Goal: Information Seeking & Learning: Learn about a topic

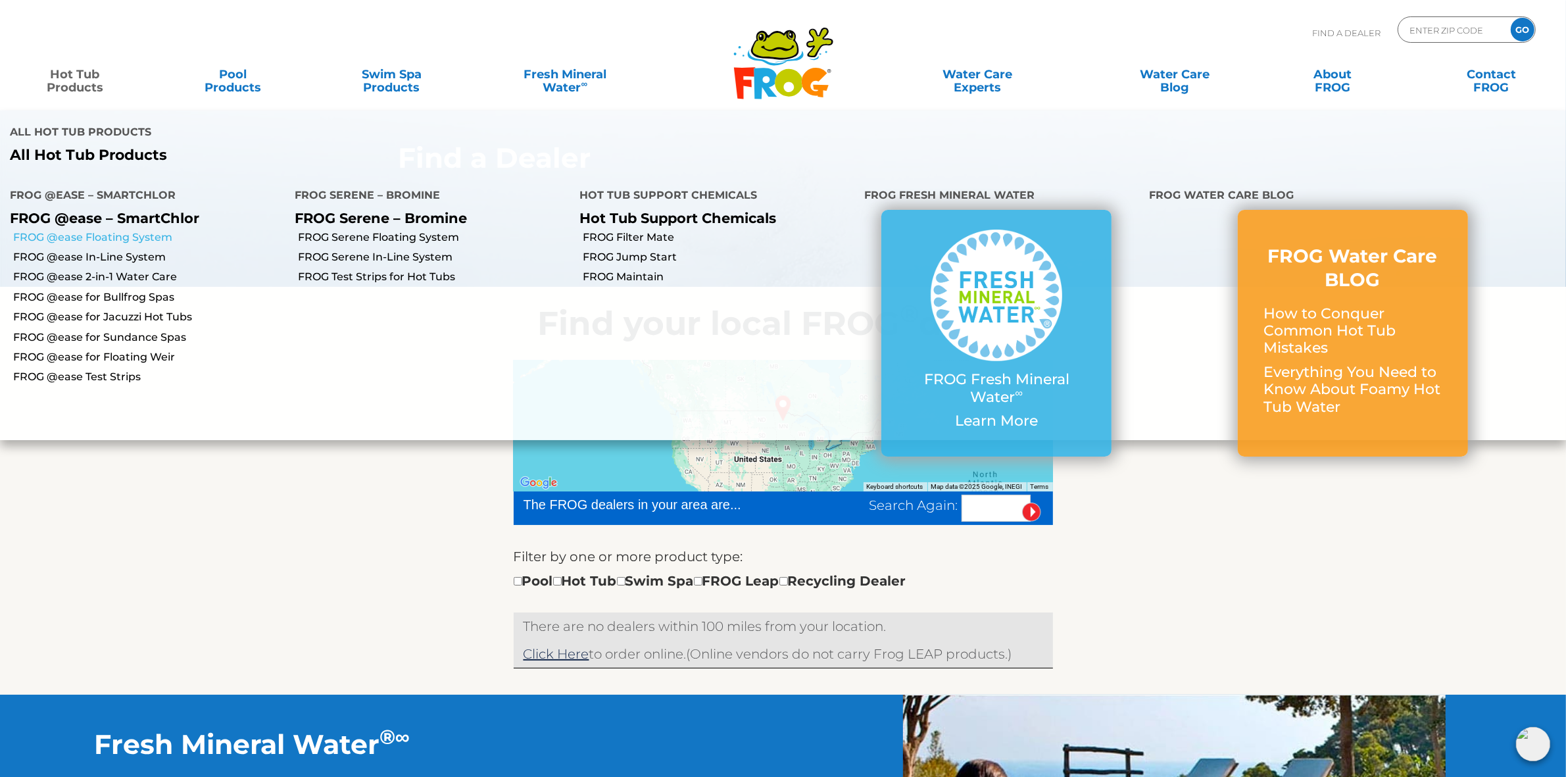
click at [105, 234] on link "FROG @ease Floating System" at bounding box center [149, 237] width 272 height 14
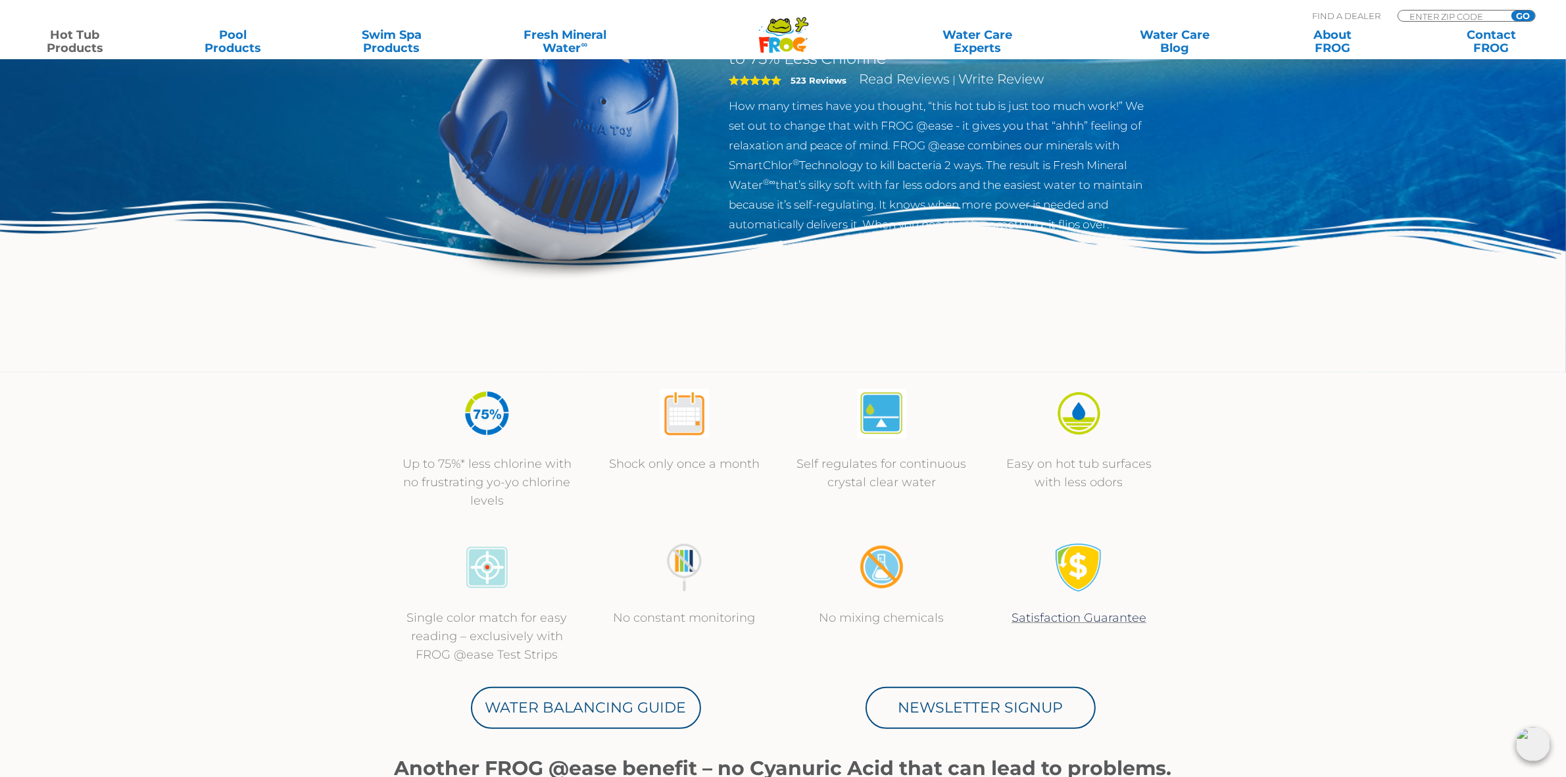
scroll to position [164, 0]
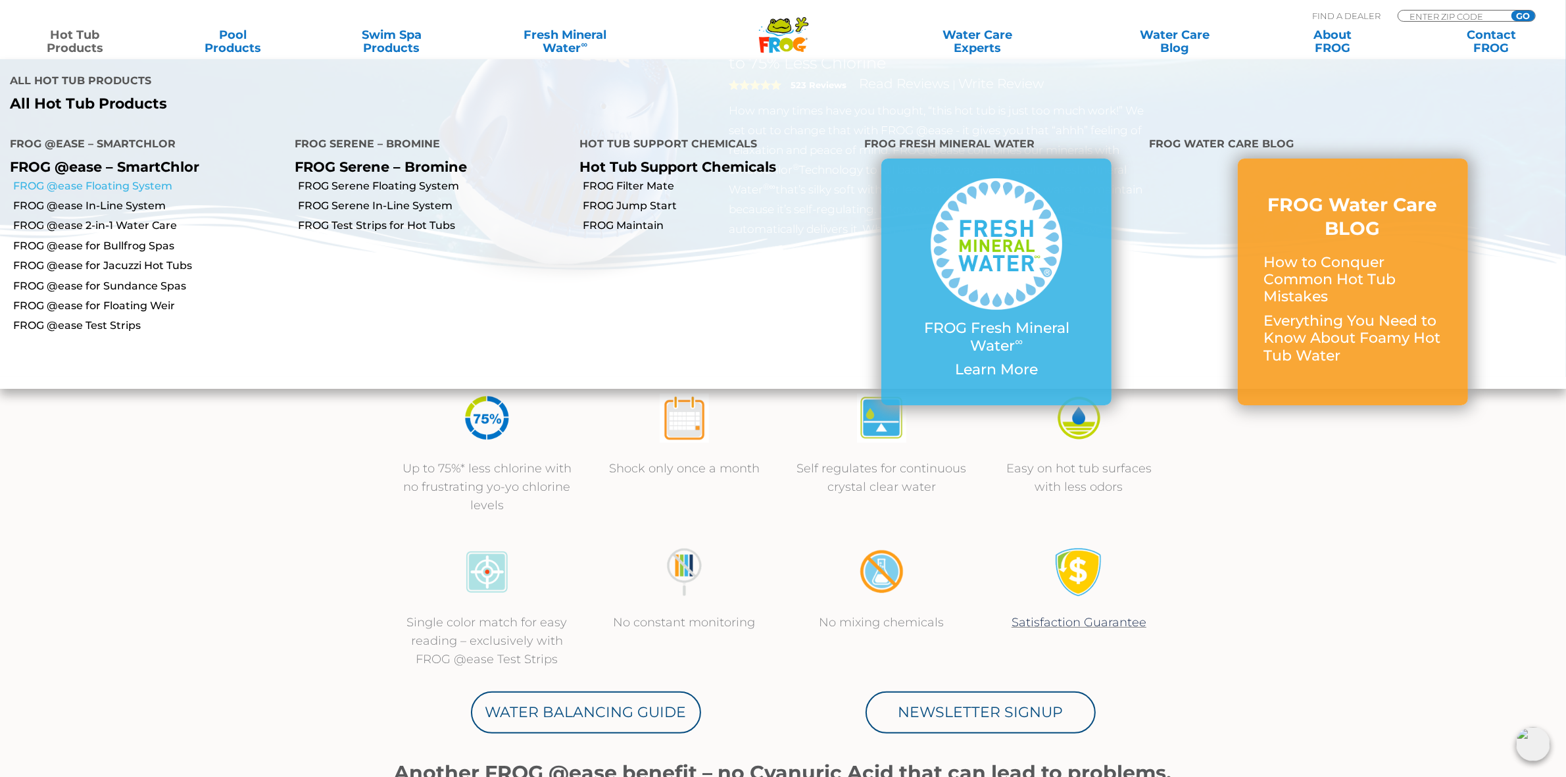
click at [113, 185] on link "FROG @ease Floating System" at bounding box center [149, 186] width 272 height 14
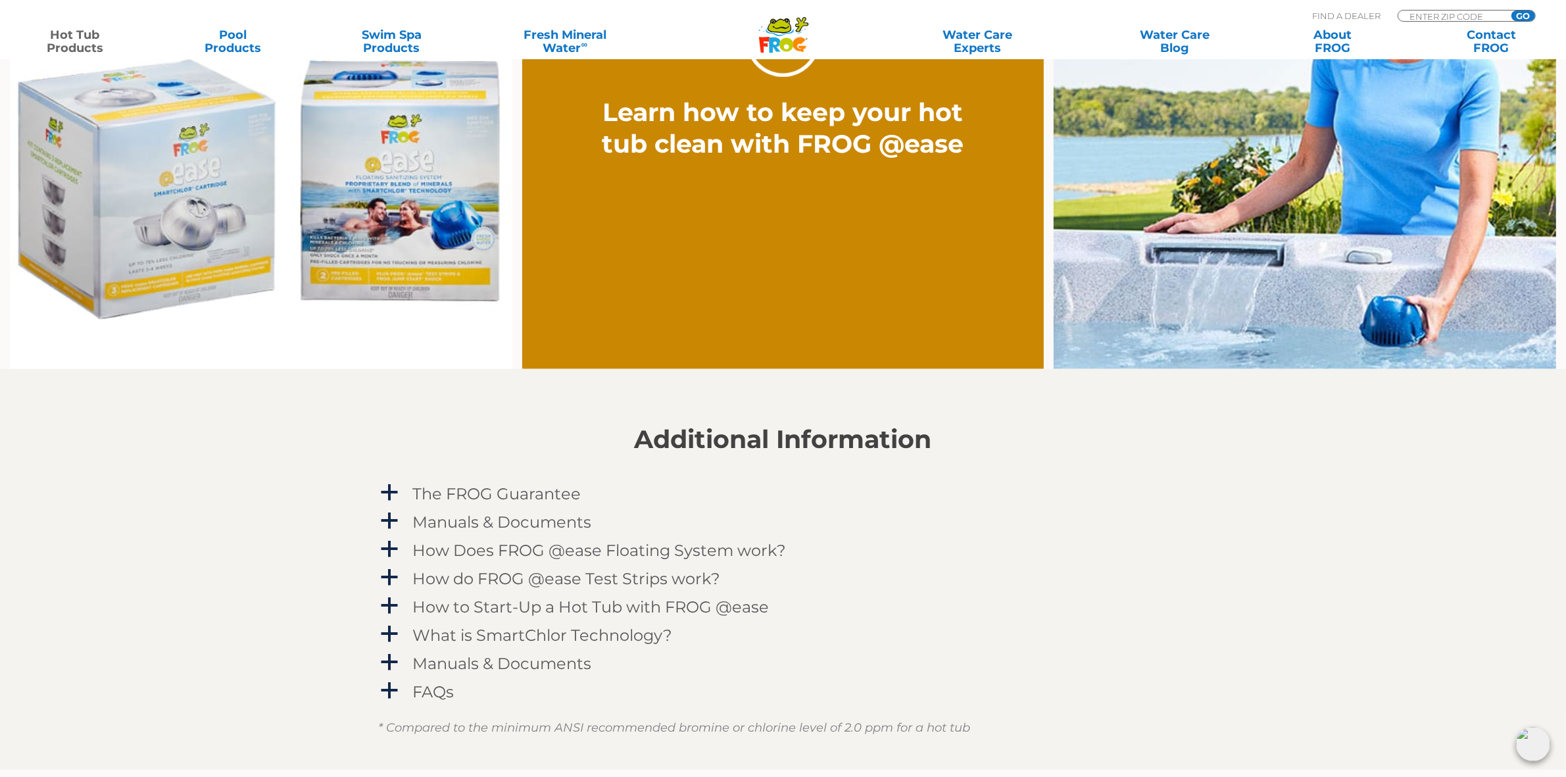
scroll to position [1151, 0]
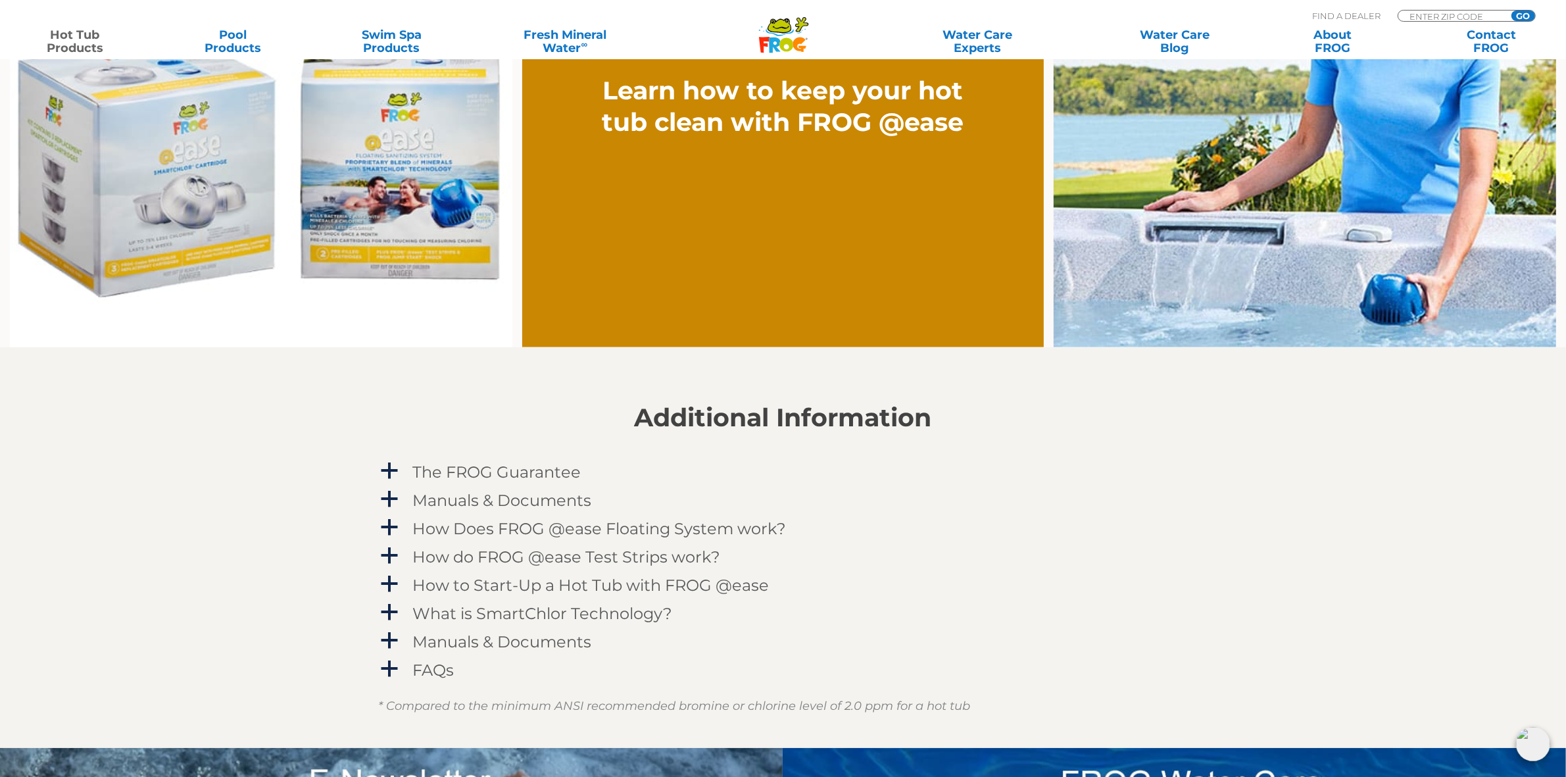
click at [1224, 505] on section "Additional Information a The FROG Guarantee Within 60 days of purchasing a FROG…" at bounding box center [783, 547] width 1566 height 401
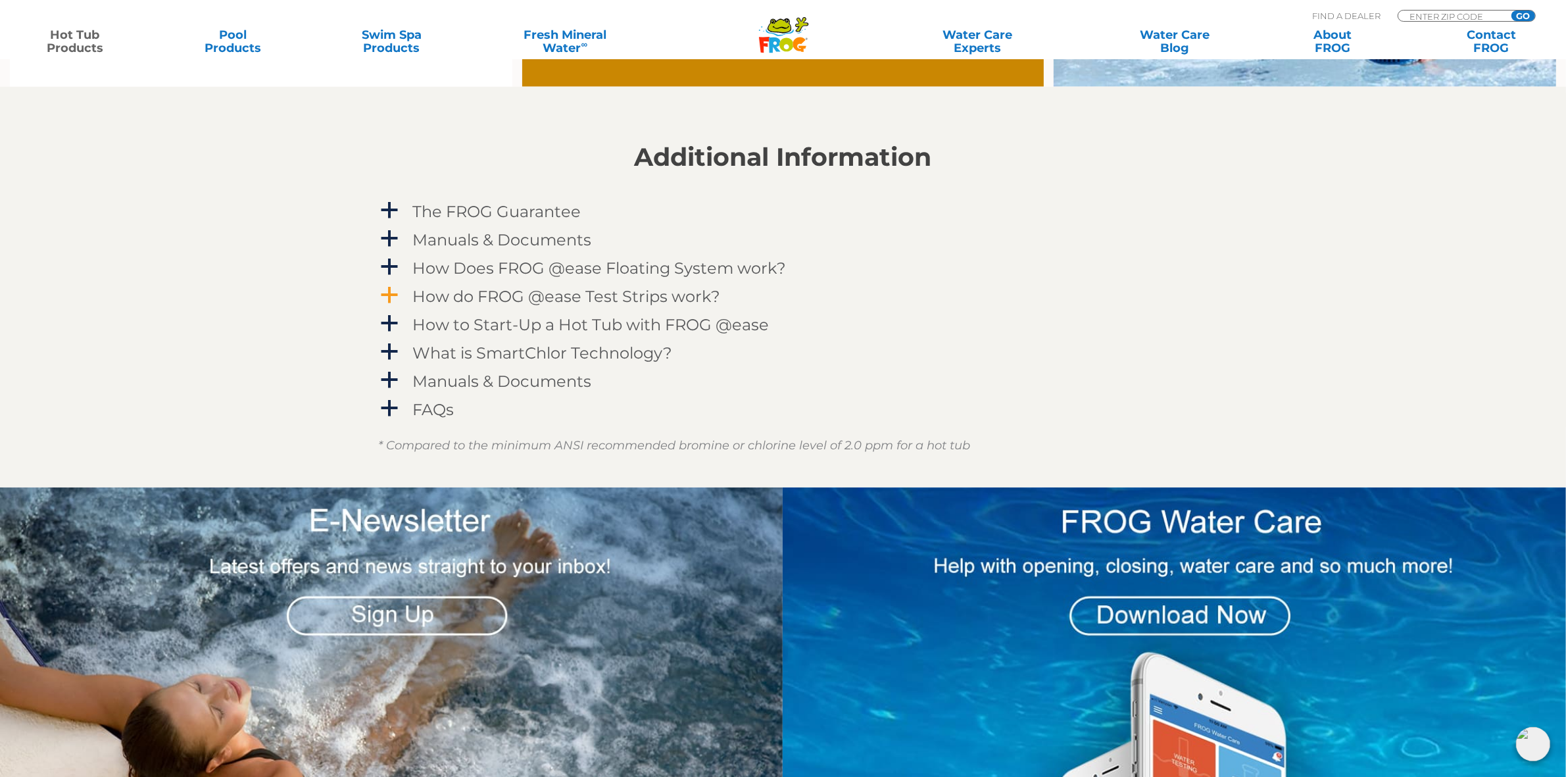
scroll to position [1480, 0]
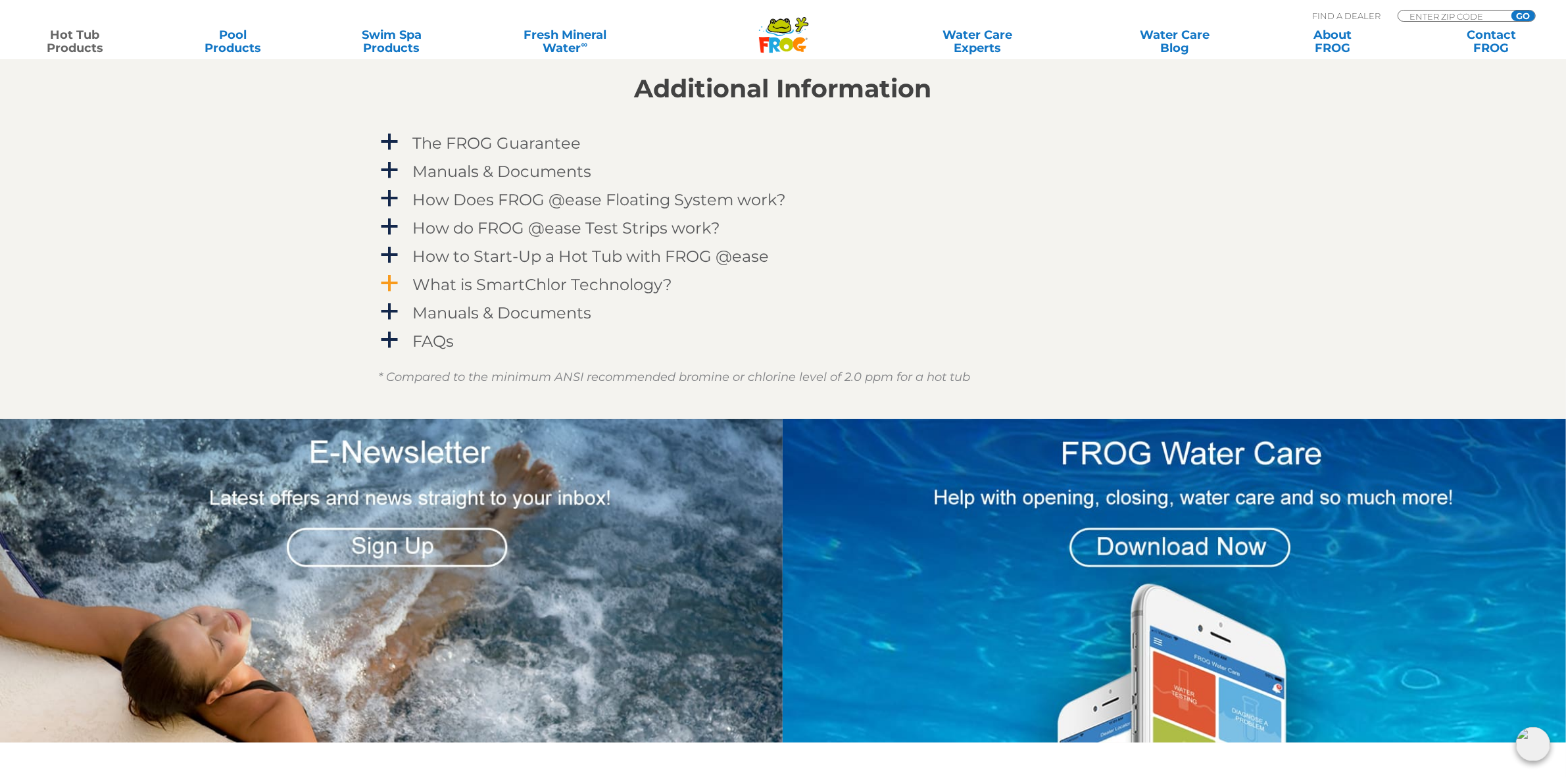
click at [1157, 286] on link "a What is SmartChlor Technology?" at bounding box center [783, 284] width 809 height 24
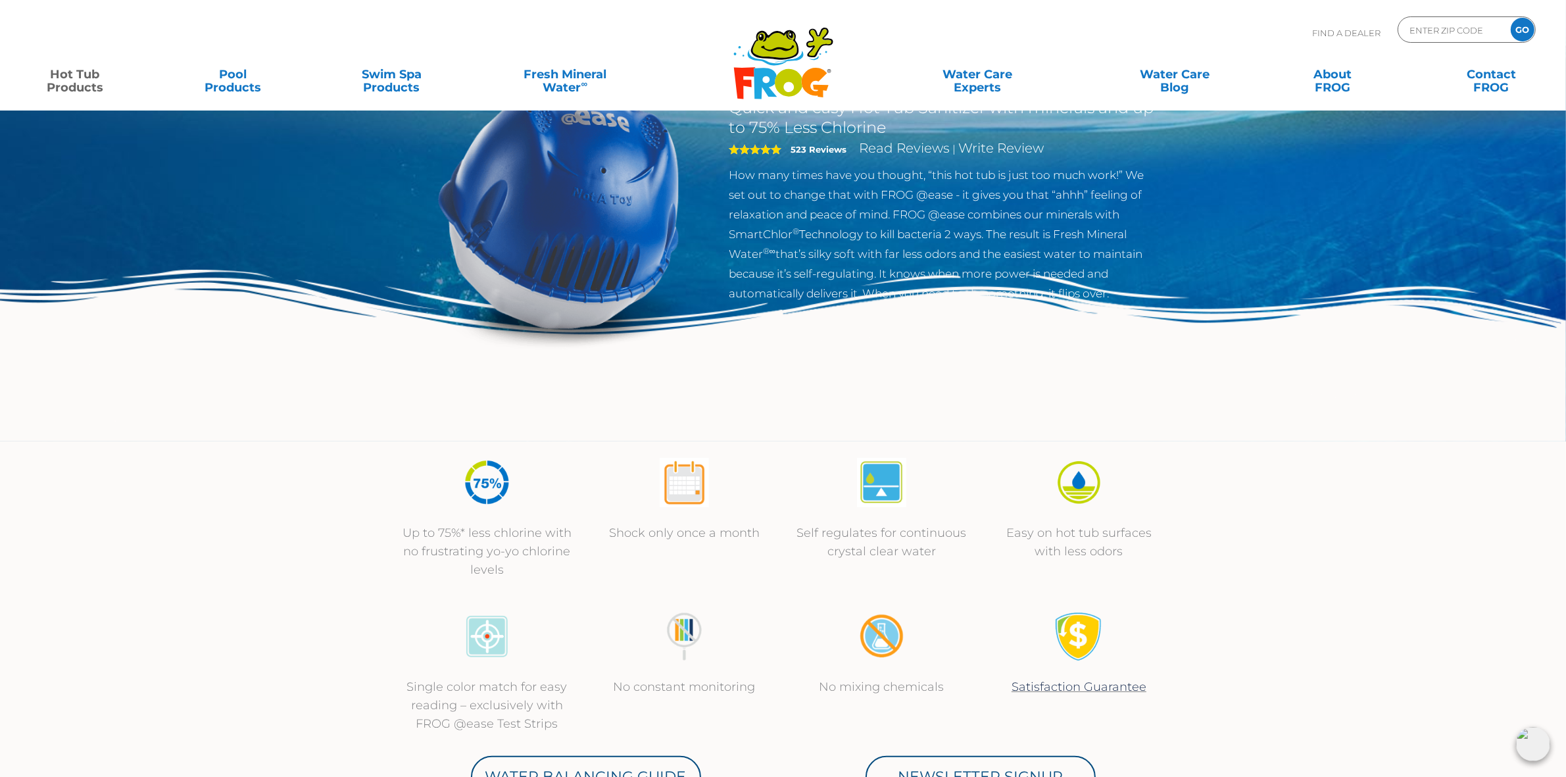
scroll to position [0, 0]
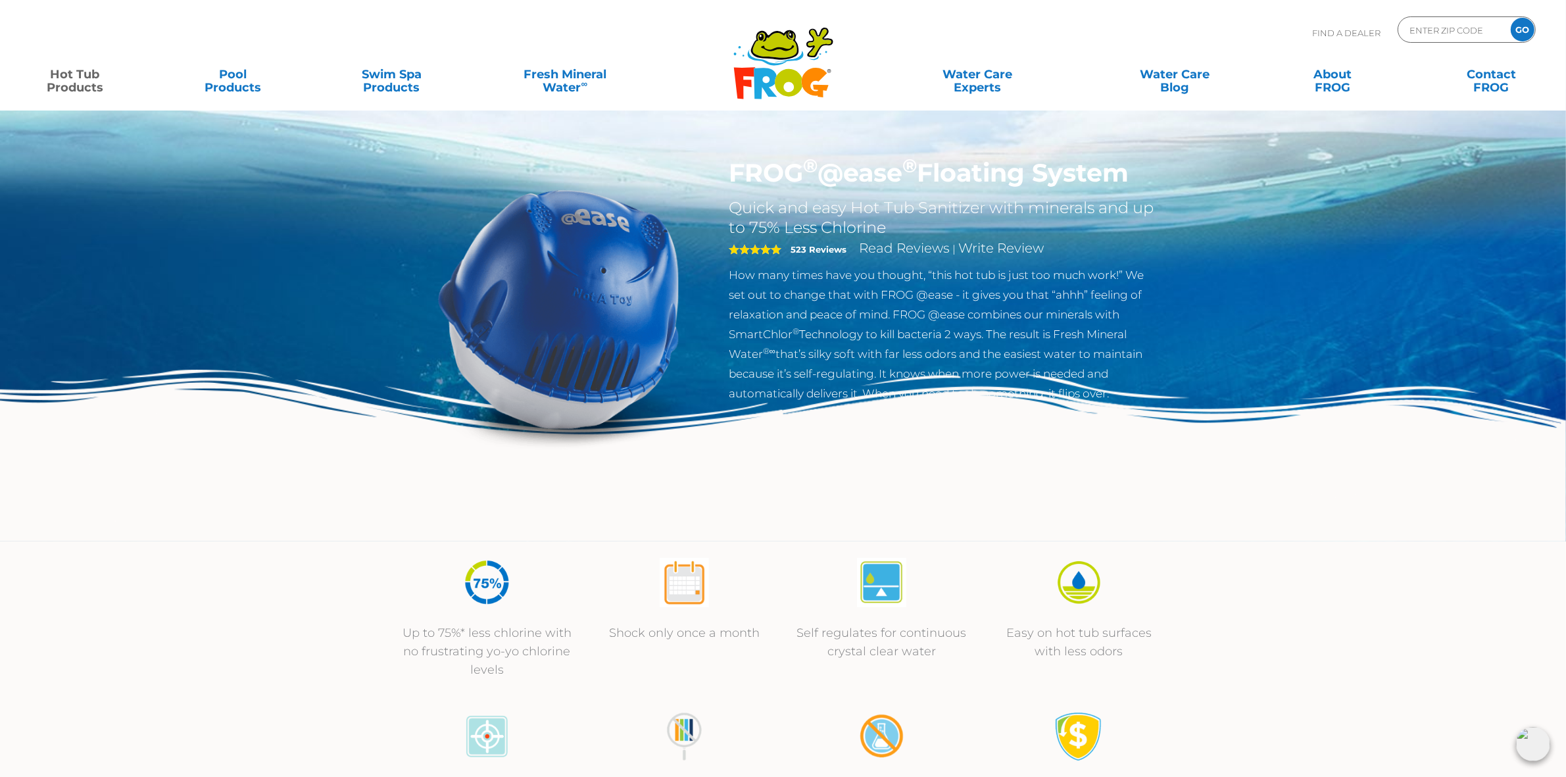
click at [1293, 524] on img at bounding box center [783, 455] width 1566 height 171
click at [1287, 503] on img at bounding box center [783, 455] width 1566 height 171
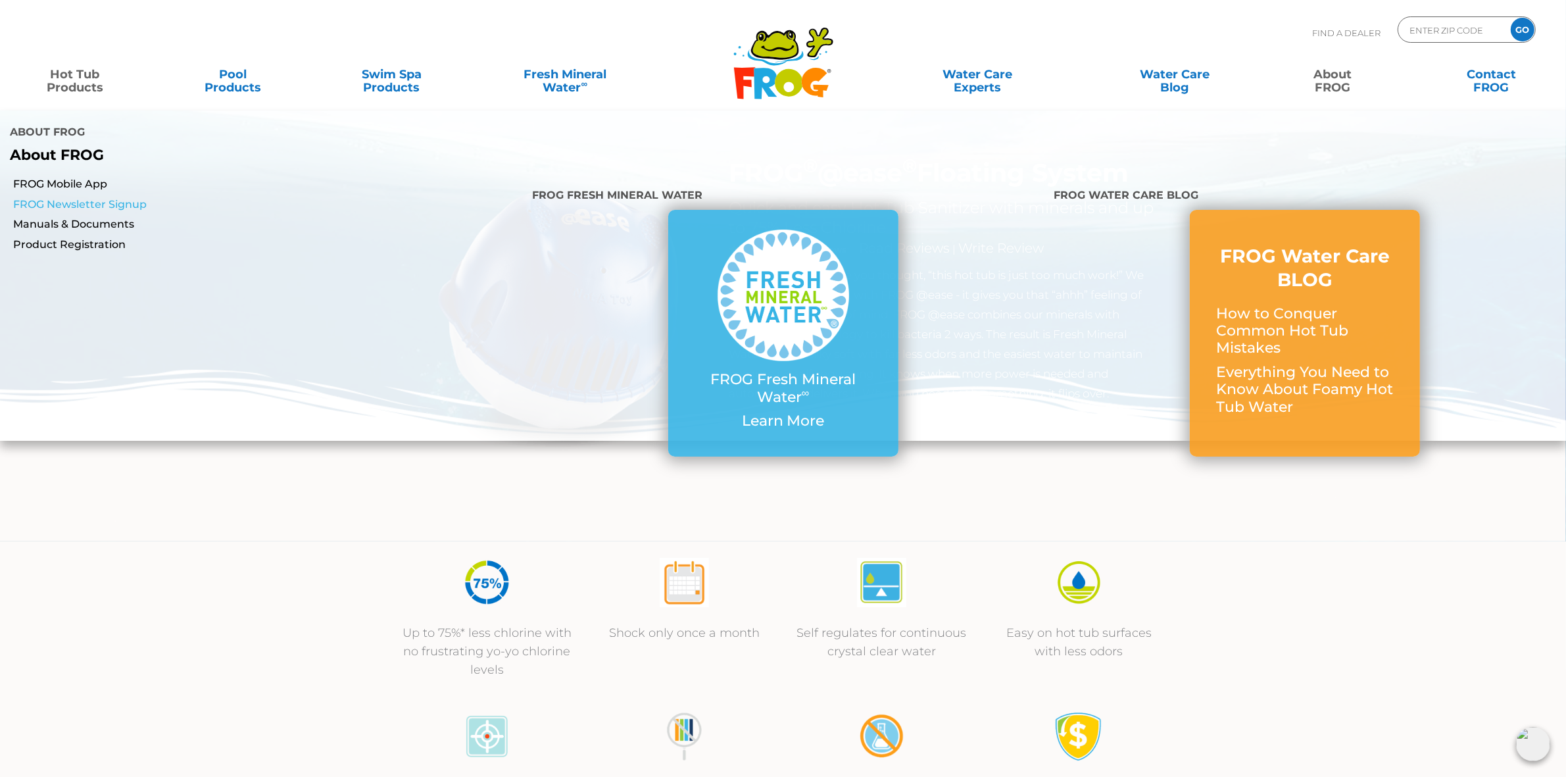
click at [80, 202] on link "FROG Newsletter Signup" at bounding box center [267, 204] width 509 height 14
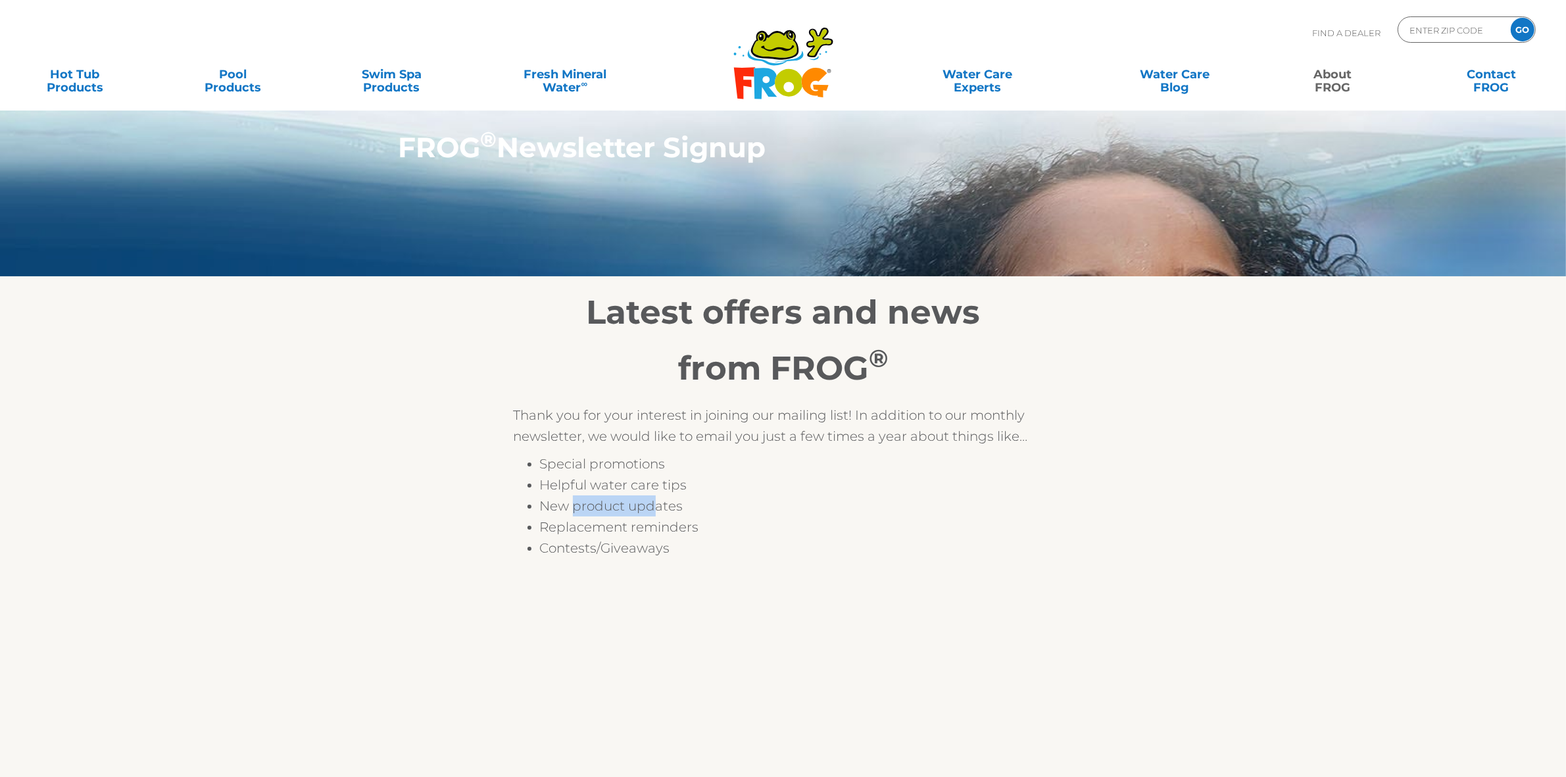
drag, startPoint x: 573, startPoint y: 507, endPoint x: 656, endPoint y: 503, distance: 83.0
click at [656, 503] on li "New product updates" at bounding box center [796, 505] width 513 height 21
click at [693, 502] on li "New product updates" at bounding box center [796, 505] width 513 height 21
drag, startPoint x: 571, startPoint y: 520, endPoint x: 695, endPoint y: 530, distance: 124.7
click at [695, 530] on li "Replacement reminders" at bounding box center [796, 526] width 513 height 21
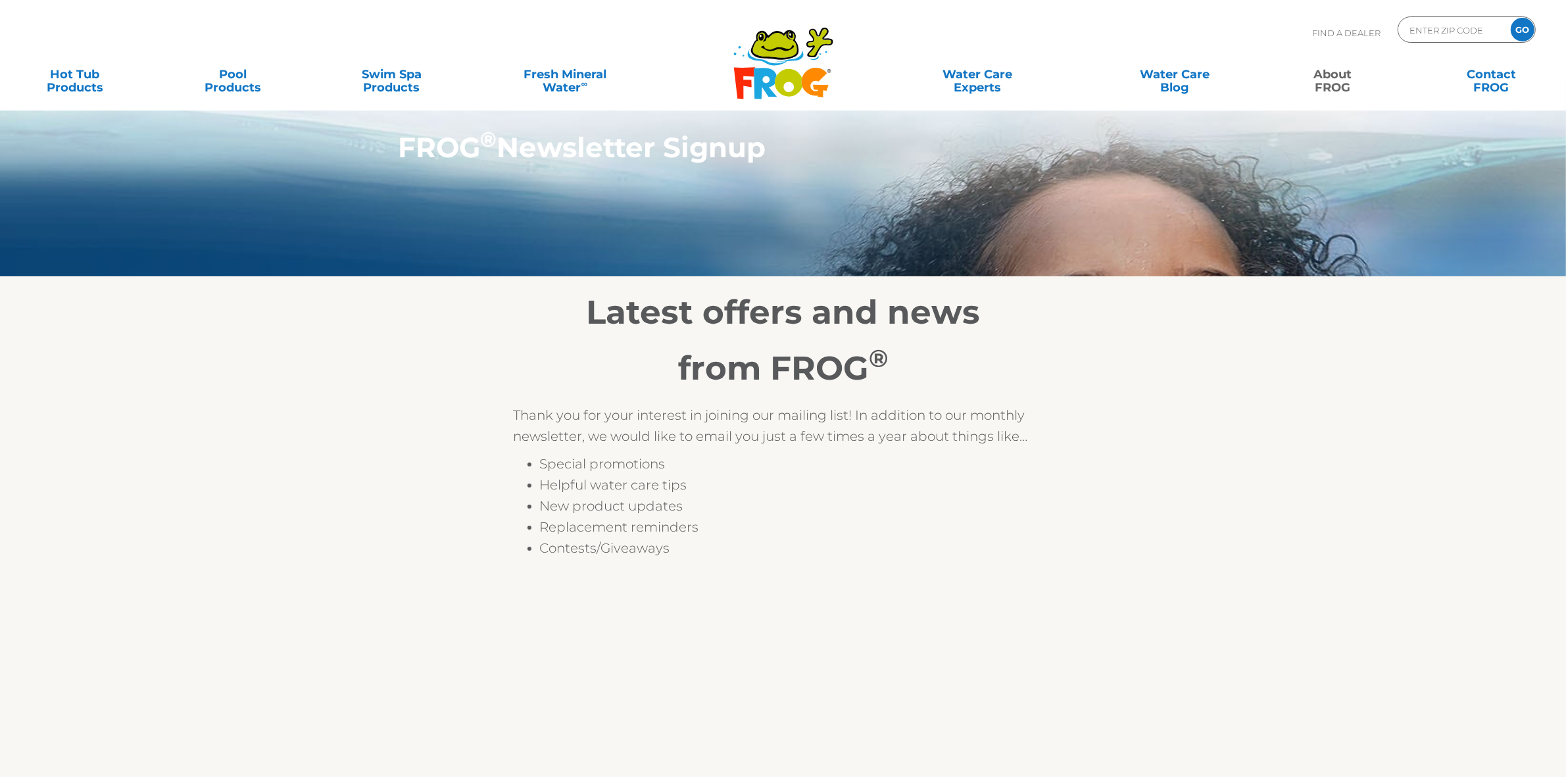
click at [699, 535] on li "Replacement reminders" at bounding box center [796, 526] width 513 height 21
click at [1294, 442] on section "Latest offers and news from FROG ® Thank you for your interest in joining our m…" at bounding box center [783, 698] width 1566 height 845
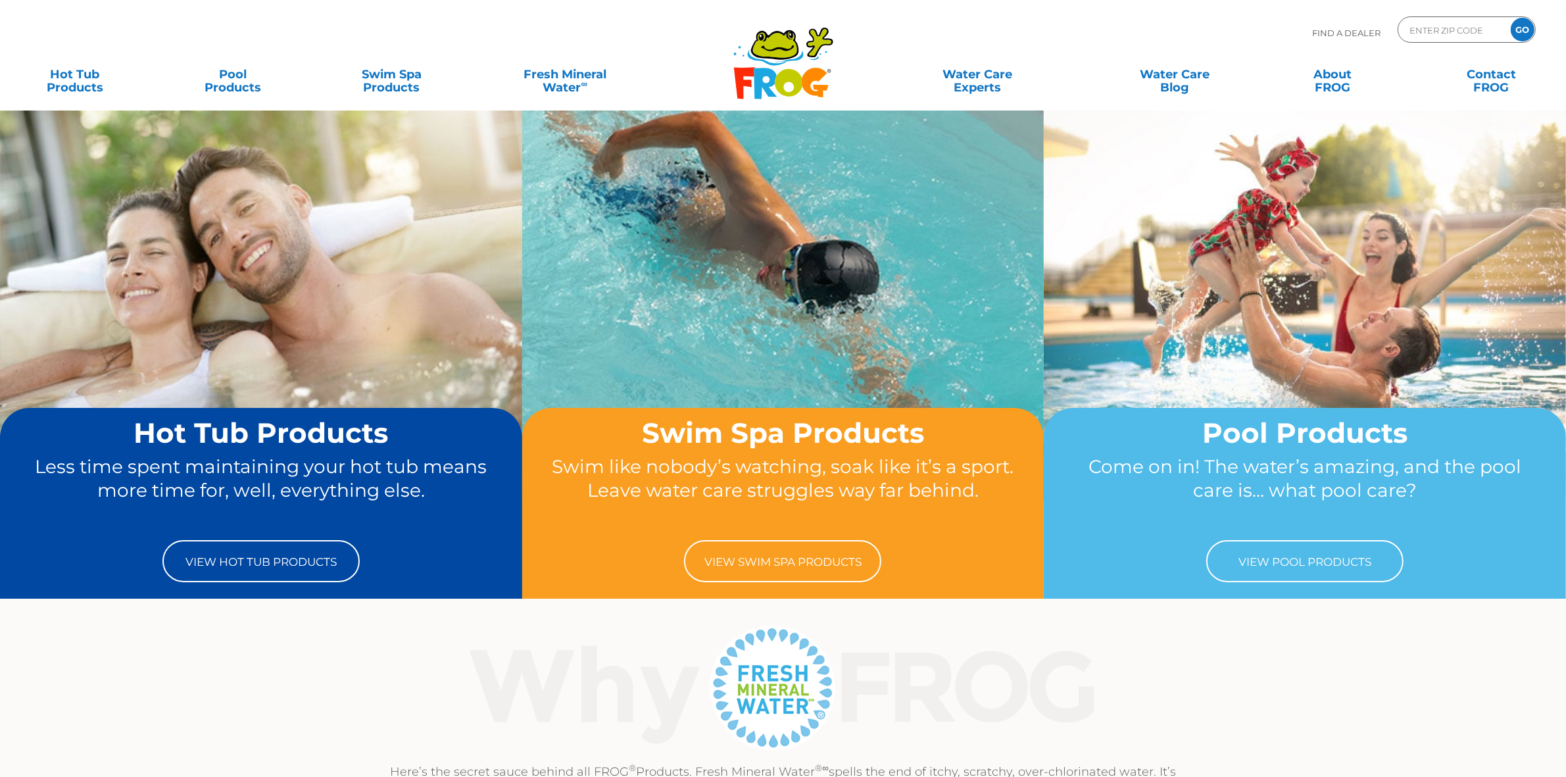
click at [806, 64] on icon ".st130{clip-path:url(#SVGID_2_);fill-rule:evenodd;clip-rule:evenodd;fill:#C3CC0…" at bounding box center [783, 63] width 101 height 74
